Goal: Transaction & Acquisition: Purchase product/service

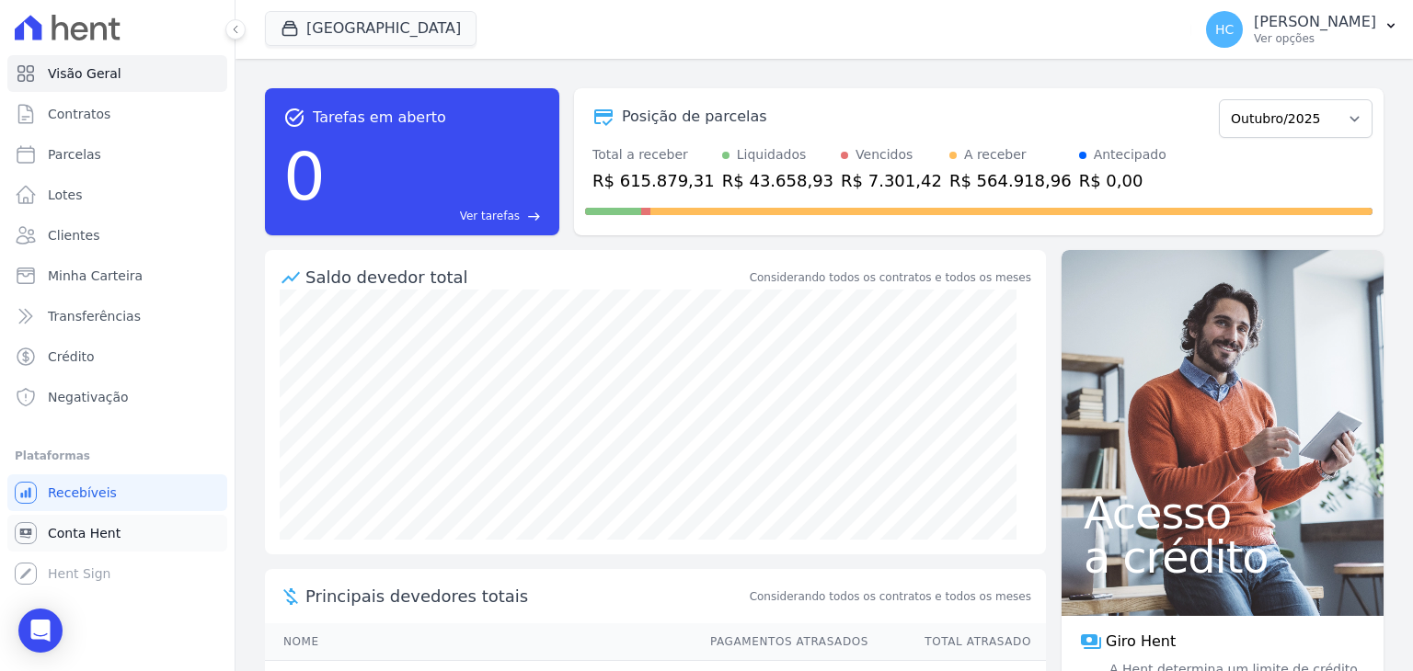
click at [59, 527] on span "Conta Hent" at bounding box center [84, 533] width 73 height 18
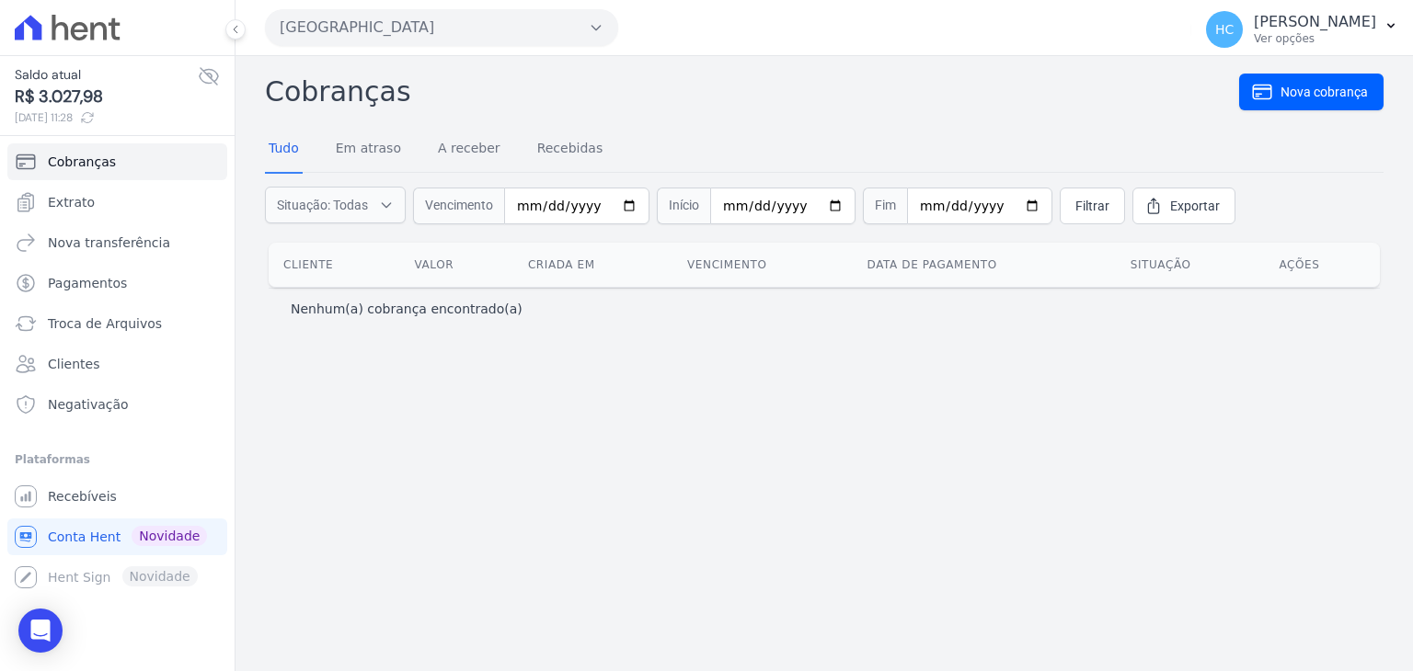
click at [50, 92] on span "R$ 3.027,98" at bounding box center [106, 97] width 183 height 25
copy span "3.027,98"
click at [72, 532] on span "Conta Hent" at bounding box center [84, 537] width 73 height 18
click at [59, 100] on span "R$ 3.027,98" at bounding box center [106, 97] width 183 height 25
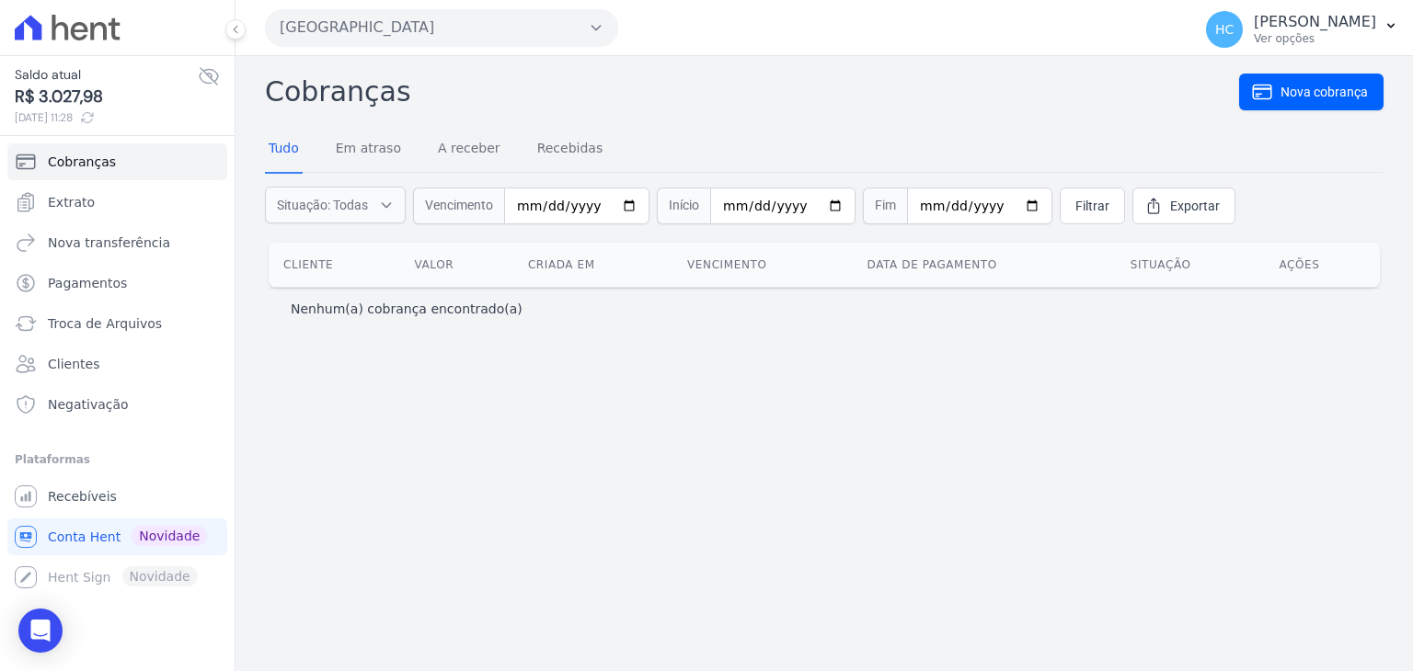
click at [59, 100] on span "R$ 3.027,98" at bounding box center [106, 97] width 183 height 25
copy span "3.027,98"
click at [60, 542] on span "Conta Hent" at bounding box center [84, 537] width 73 height 18
click at [82, 204] on span "Extrato" at bounding box center [71, 202] width 47 height 18
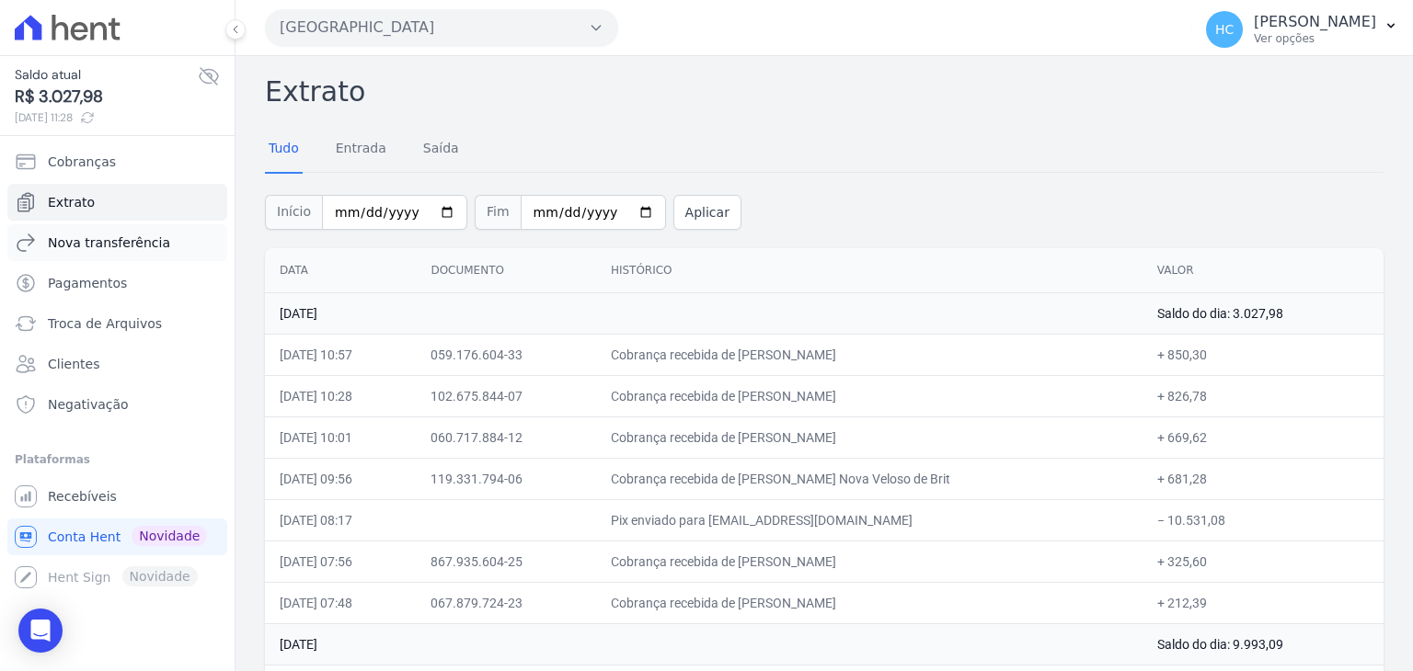
click at [66, 235] on span "Nova transferência" at bounding box center [109, 243] width 122 height 18
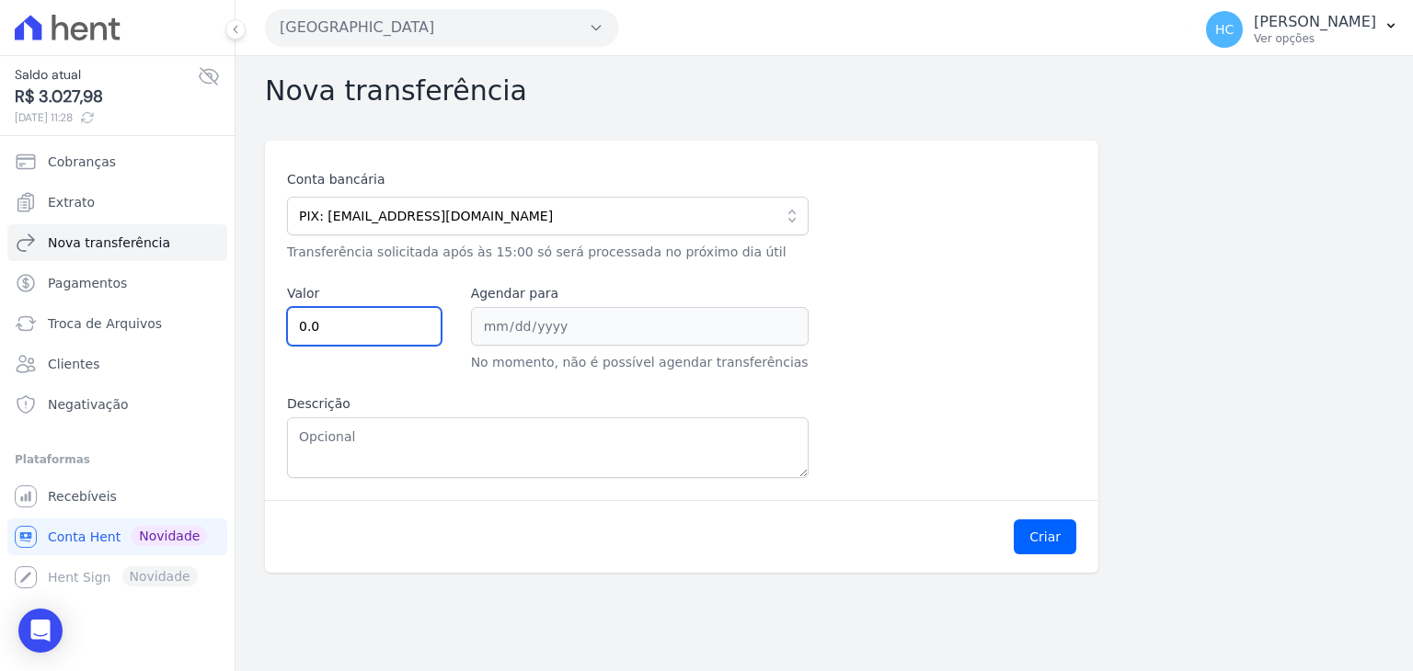
click at [361, 321] on input "0.0" at bounding box center [364, 326] width 155 height 39
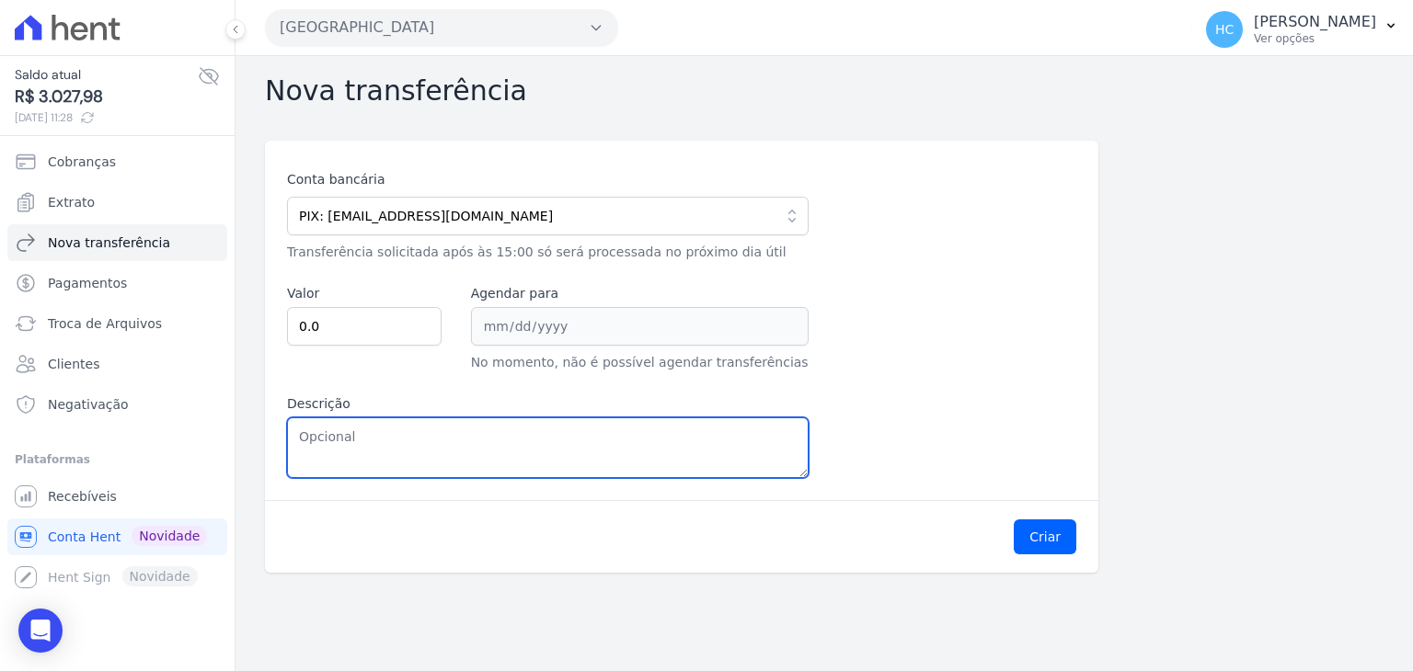
click at [499, 475] on textarea "Descrição" at bounding box center [547, 448] width 521 height 61
paste textarea "3.027,98"
click at [310, 439] on textarea "3.027,98" at bounding box center [547, 448] width 521 height 61
click at [310, 439] on textarea "3027,98" at bounding box center [547, 448] width 521 height 61
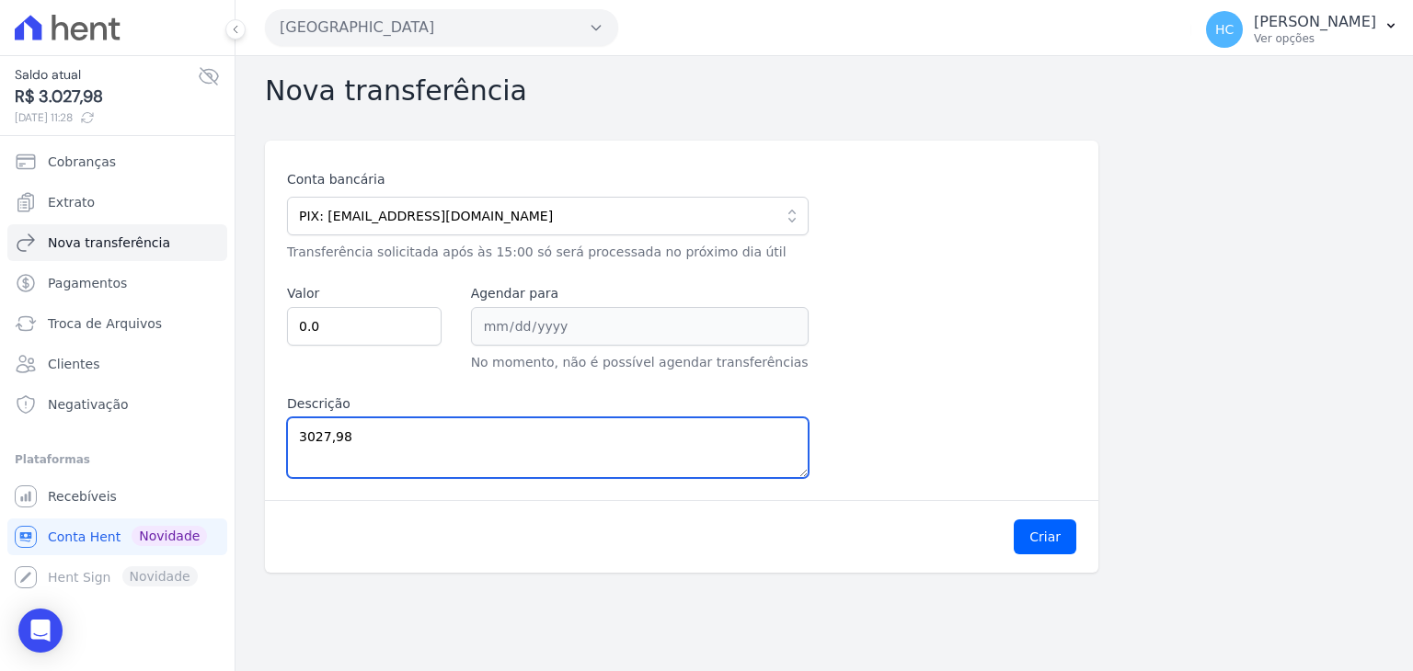
type textarea "3027,98"
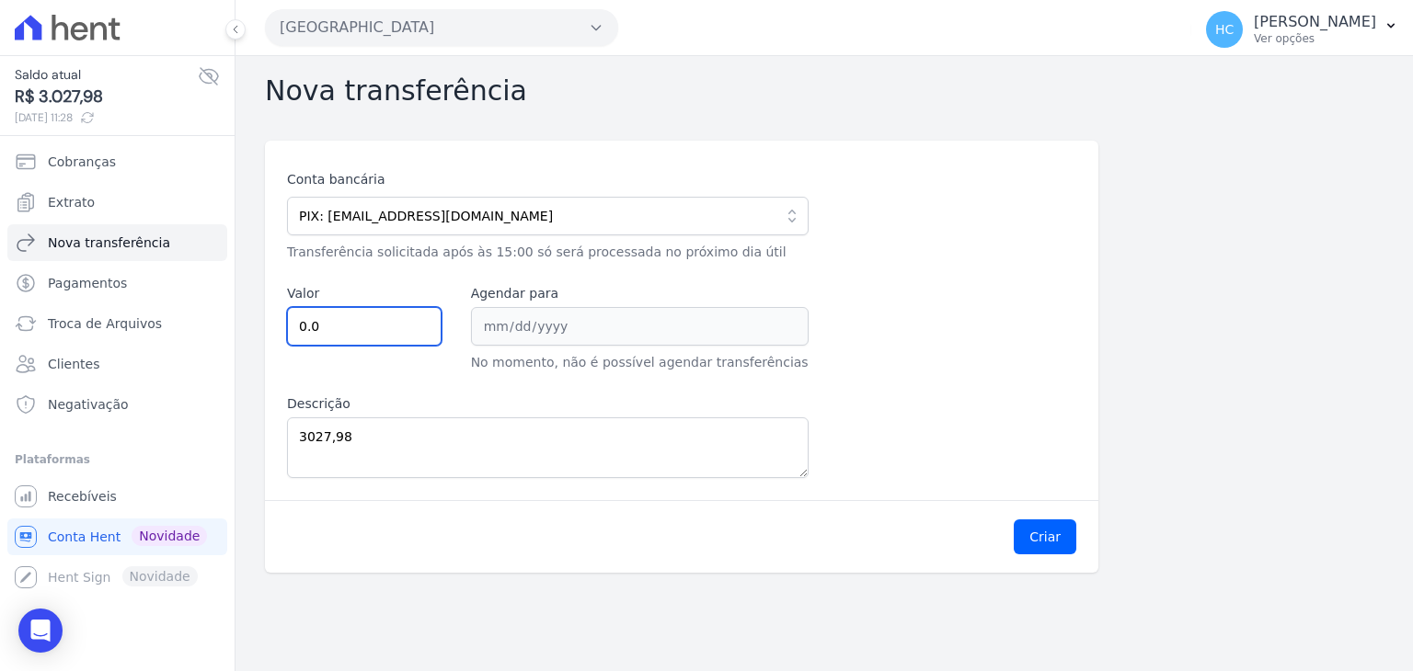
click at [315, 310] on input "0.0" at bounding box center [364, 326] width 155 height 39
type input "0"
paste input "3027.98"
type input "3027.98"
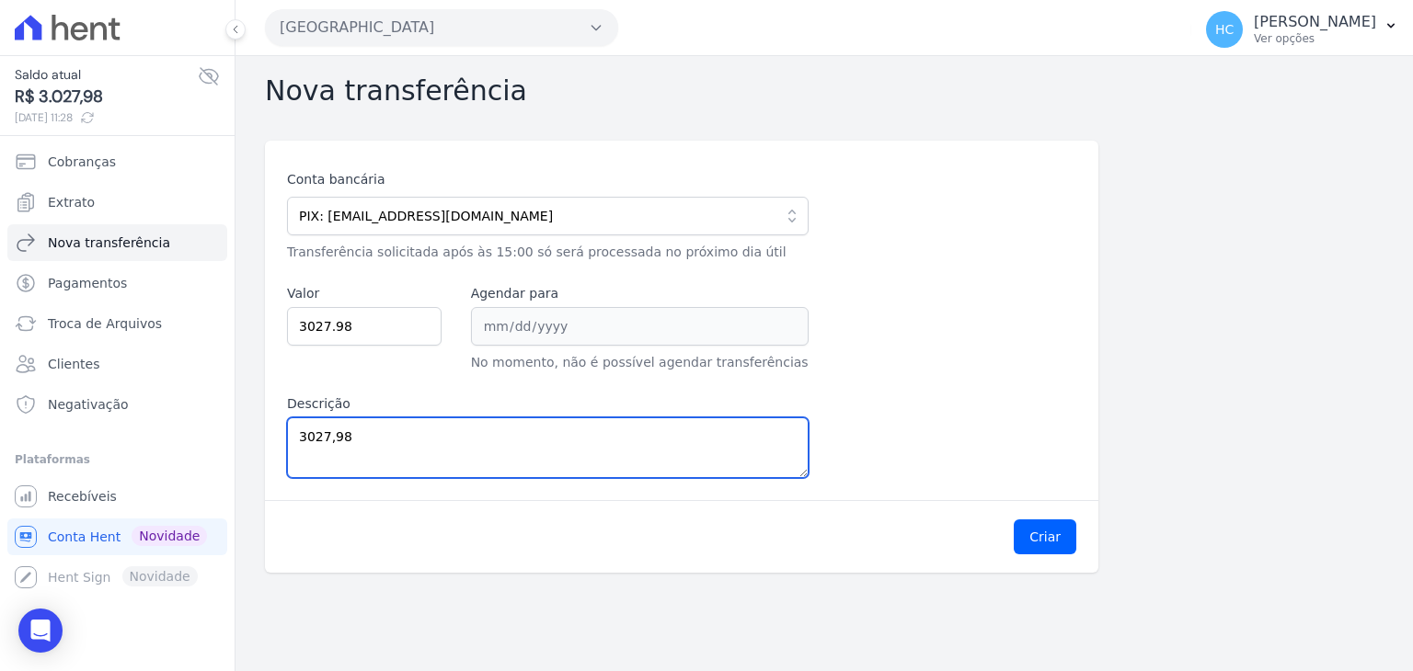
click at [445, 464] on textarea "3027,98" at bounding box center [547, 448] width 521 height 61
type textarea "3"
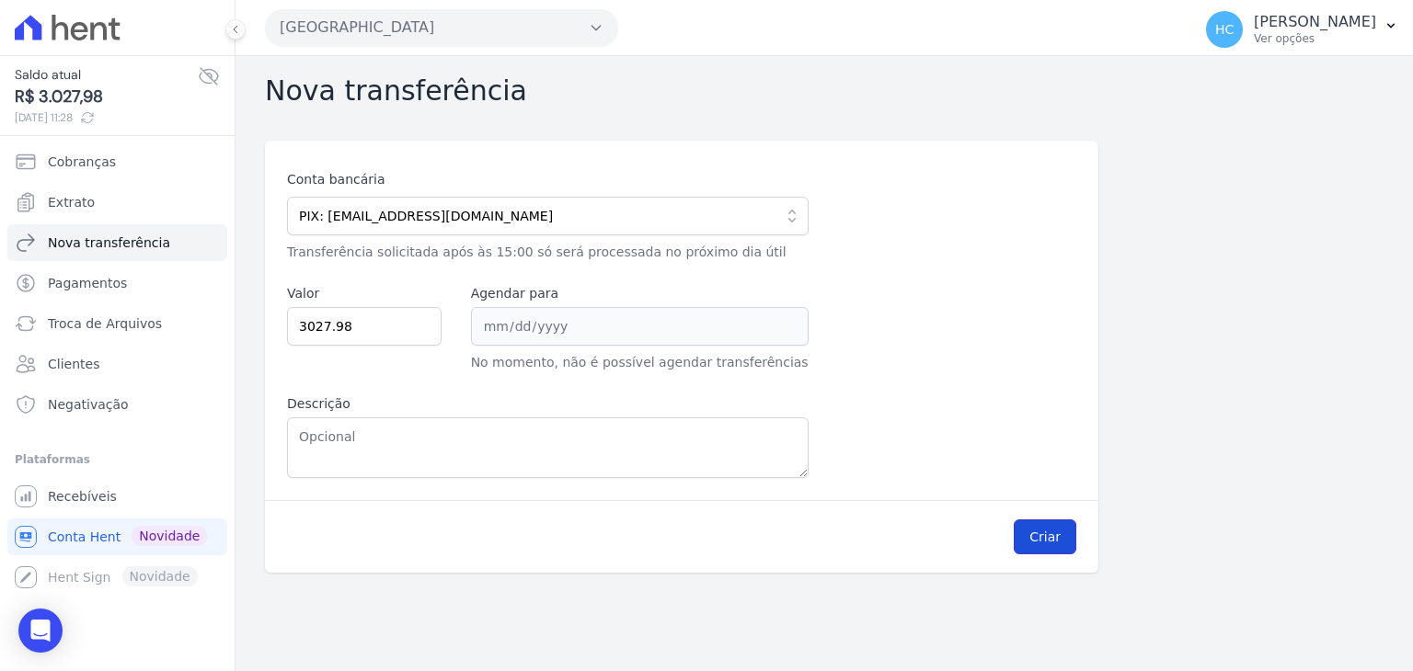
click at [1049, 532] on button "Criar" at bounding box center [1044, 537] width 63 height 35
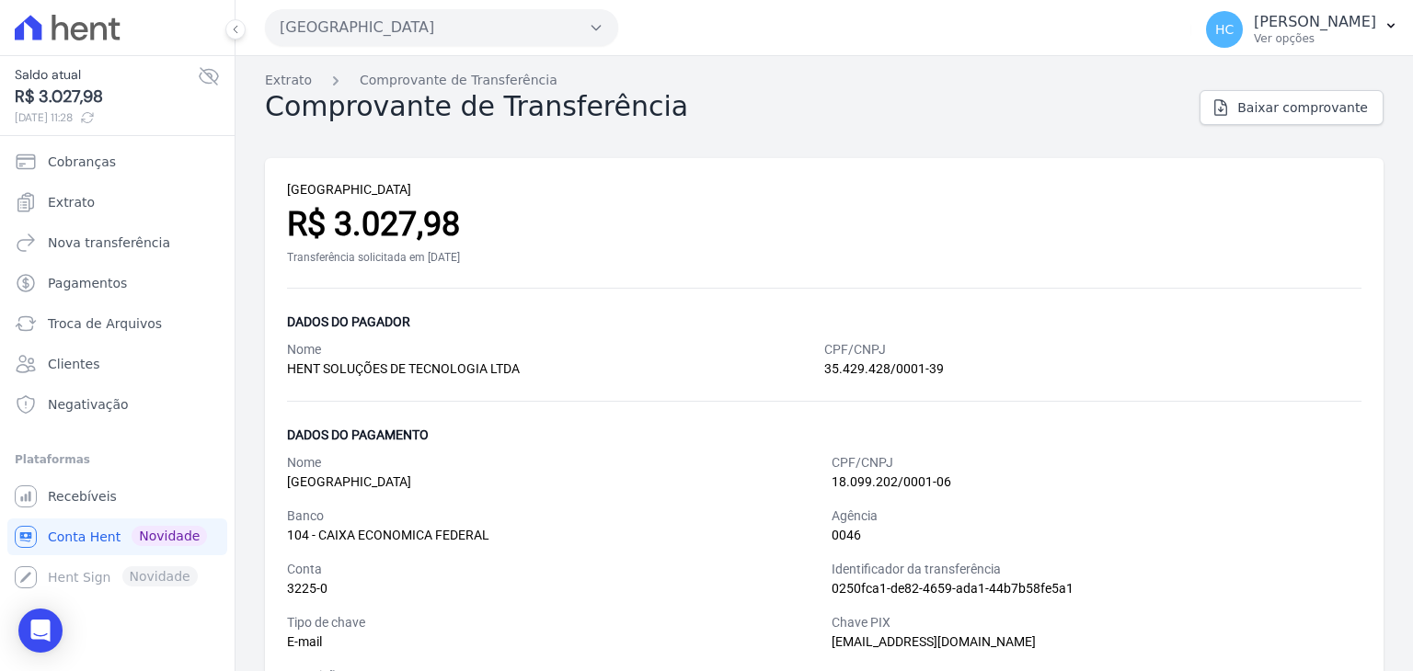
scroll to position [51, 0]
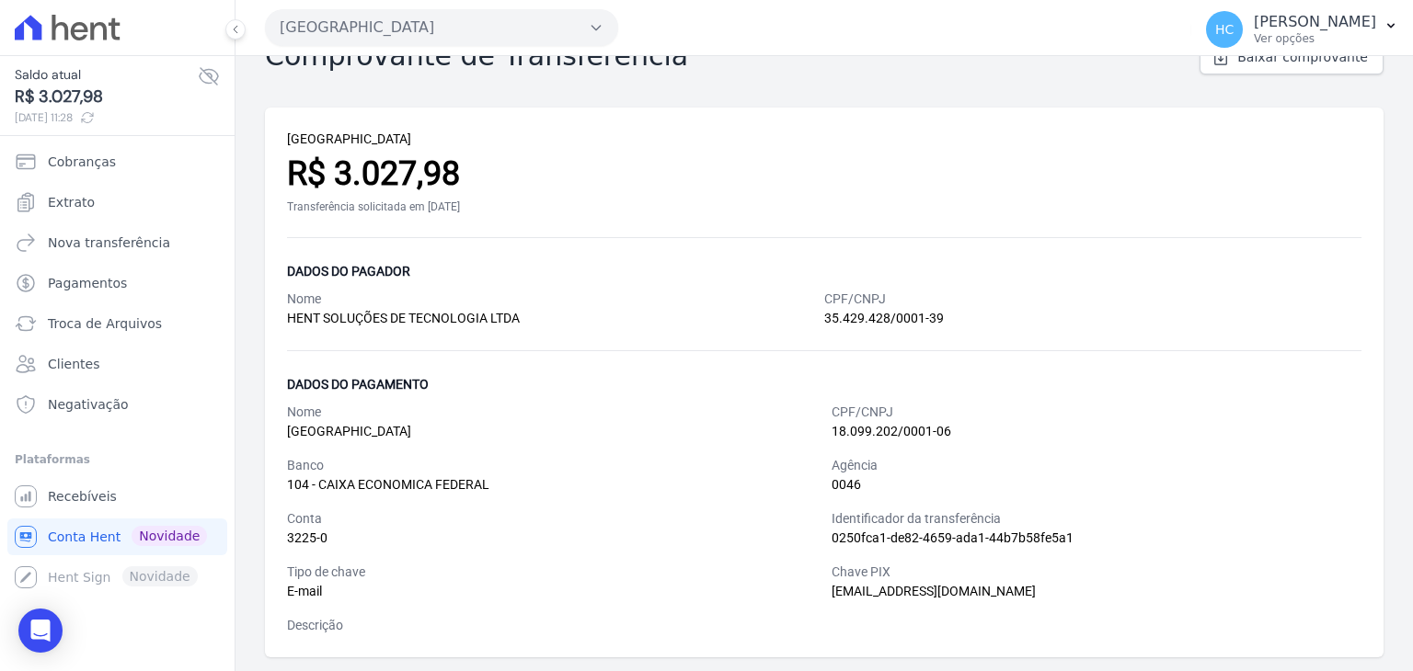
click at [942, 472] on div "Agência" at bounding box center [1096, 465] width 530 height 19
